Goal: Task Accomplishment & Management: Complete application form

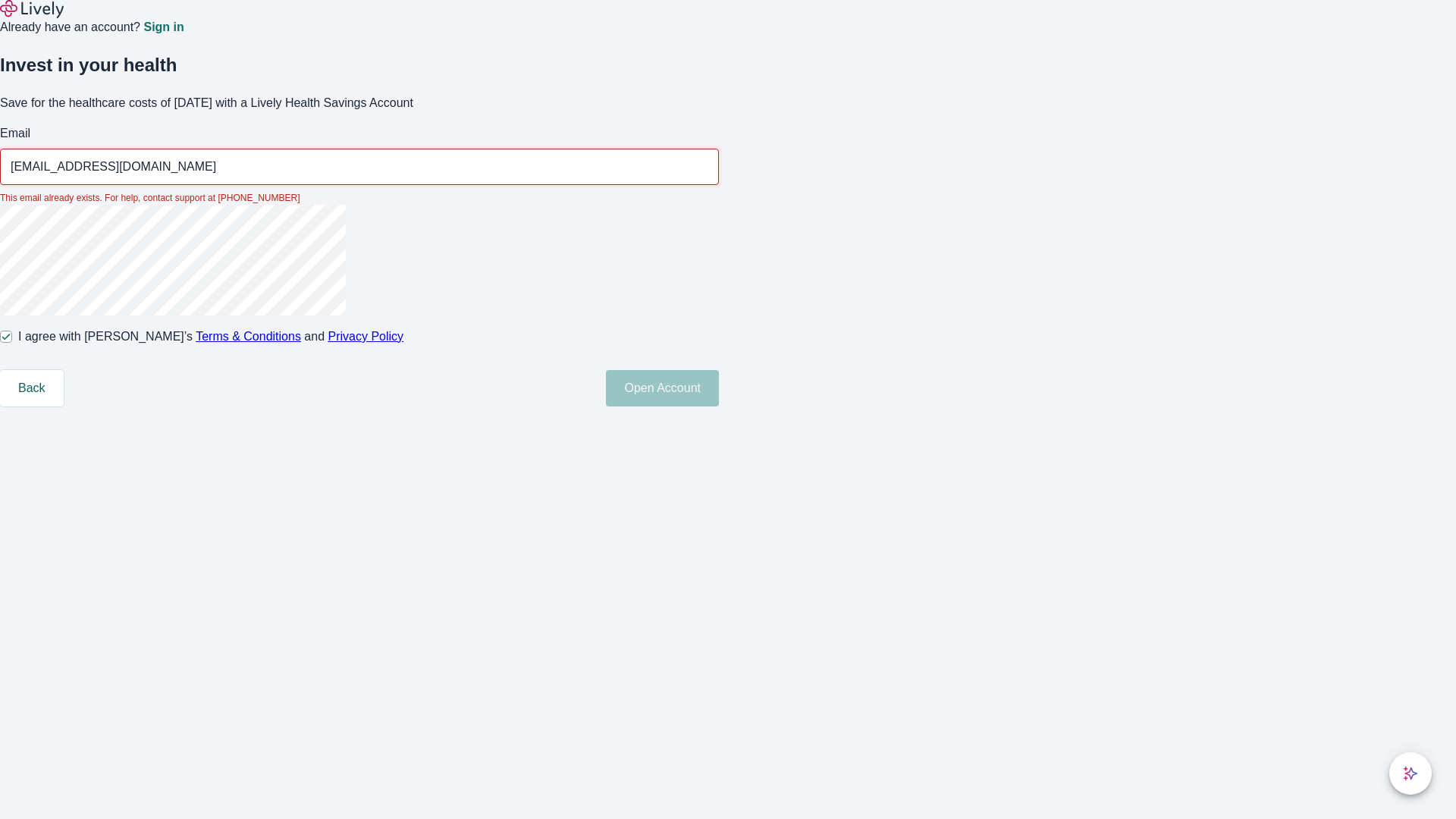
type input "[EMAIL_ADDRESS][DOMAIN_NAME]"
click at [12, 343] on input "I agree with Lively’s Terms & Conditions and Privacy Policy" at bounding box center [6, 336] width 12 height 12
checkbox input "false"
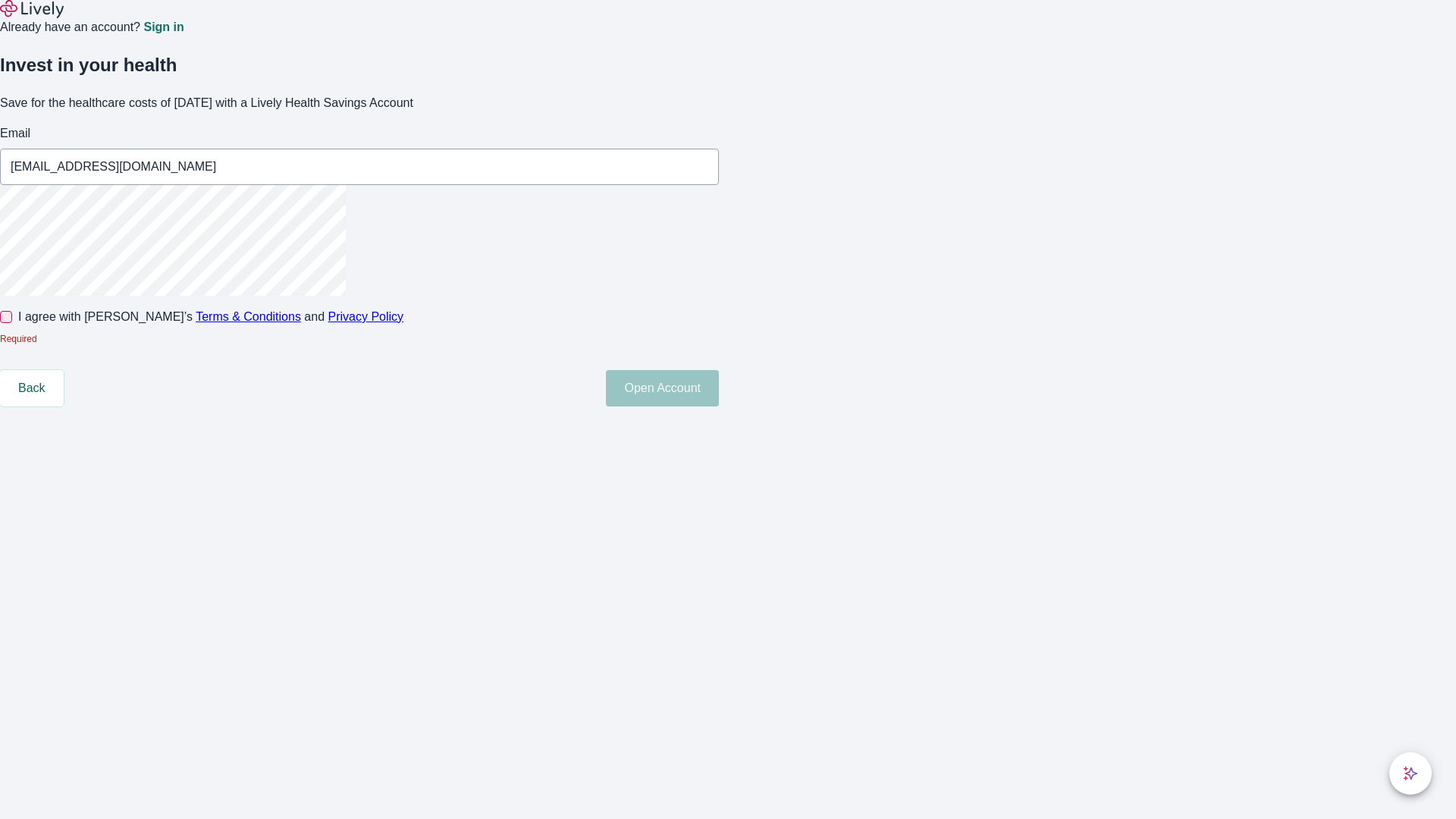
type input "[EMAIL_ADDRESS][DOMAIN_NAME]"
click at [12, 323] on input "I agree with Lively’s Terms & Conditions and Privacy Policy" at bounding box center [6, 316] width 12 height 12
checkbox input "true"
click at [719, 386] on button "Open Account" at bounding box center [662, 368] width 113 height 36
